Goal: Task Accomplishment & Management: Complete application form

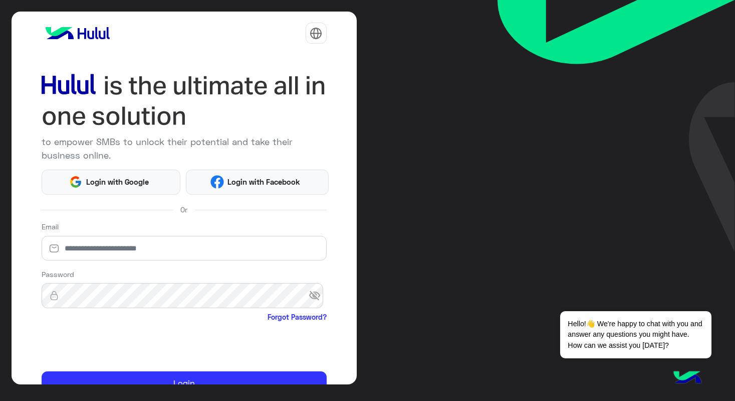
scroll to position [51, 0]
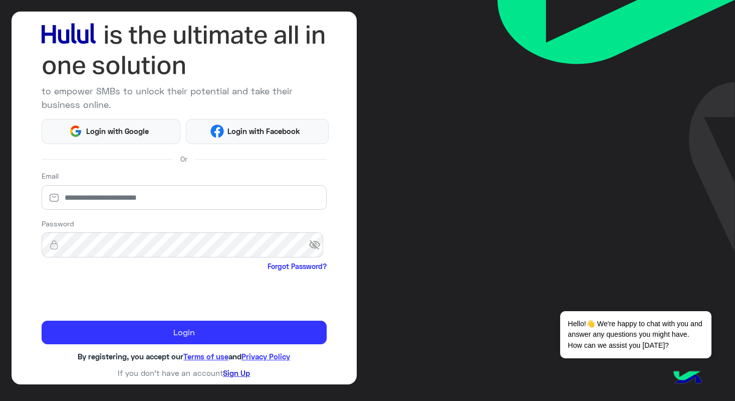
click at [235, 372] on link "Sign Up" at bounding box center [236, 372] width 27 height 9
